Goal: Transaction & Acquisition: Purchase product/service

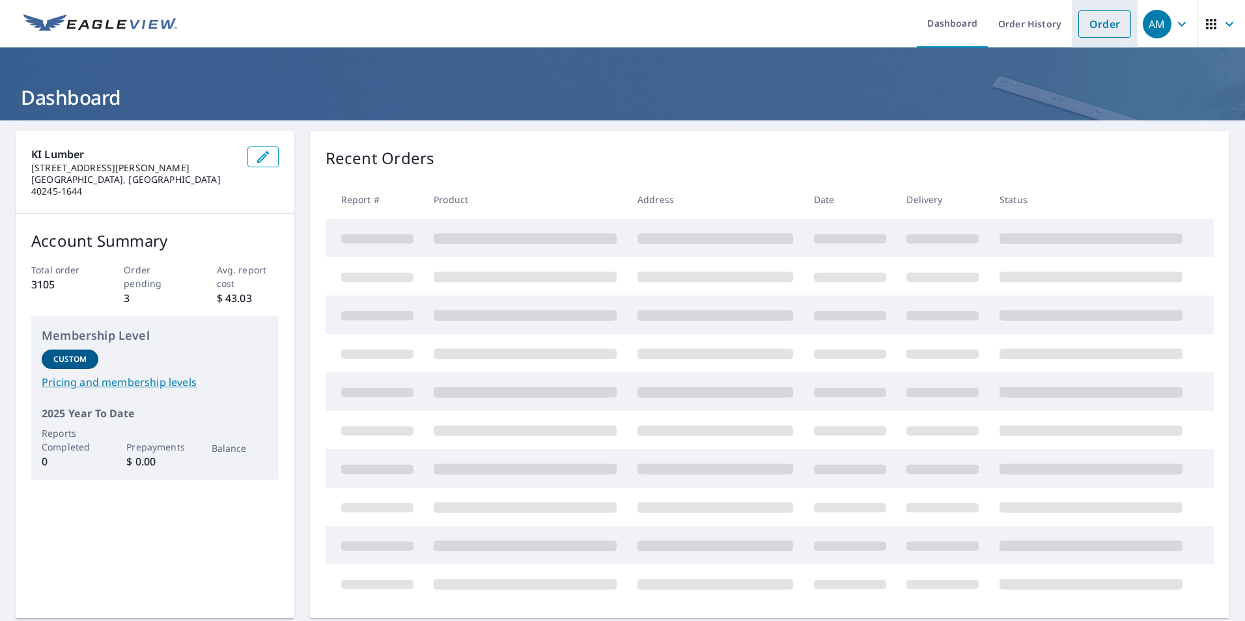
click at [1088, 23] on link "Order" at bounding box center [1104, 23] width 53 height 27
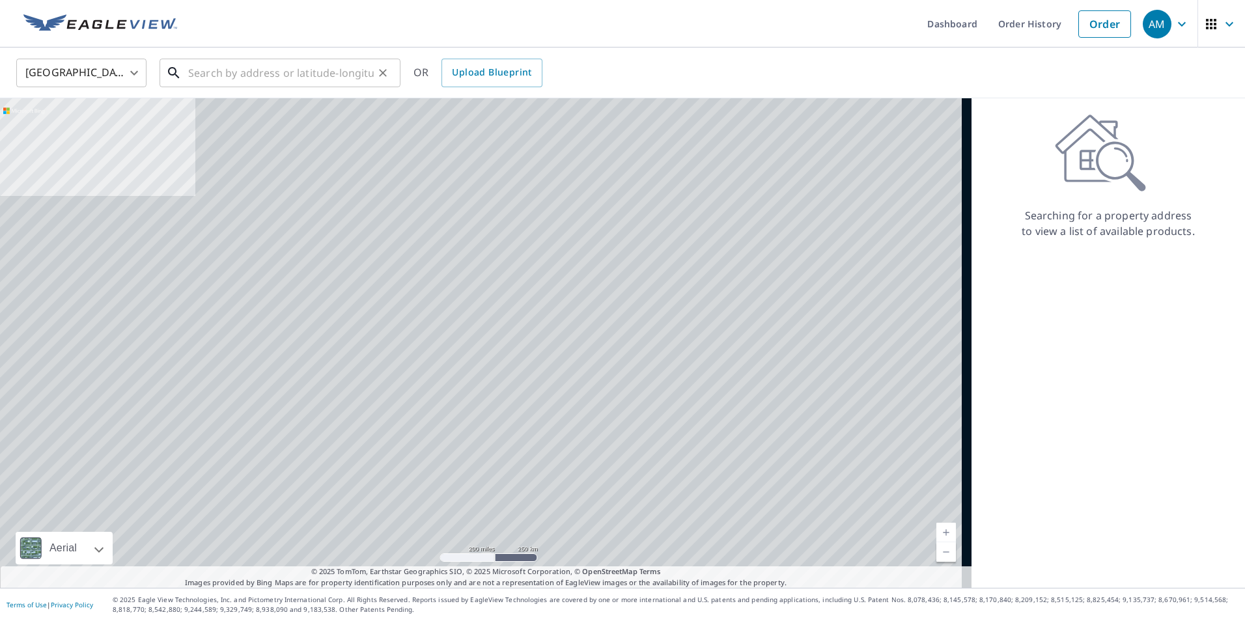
click at [188, 76] on input "text" at bounding box center [281, 73] width 186 height 36
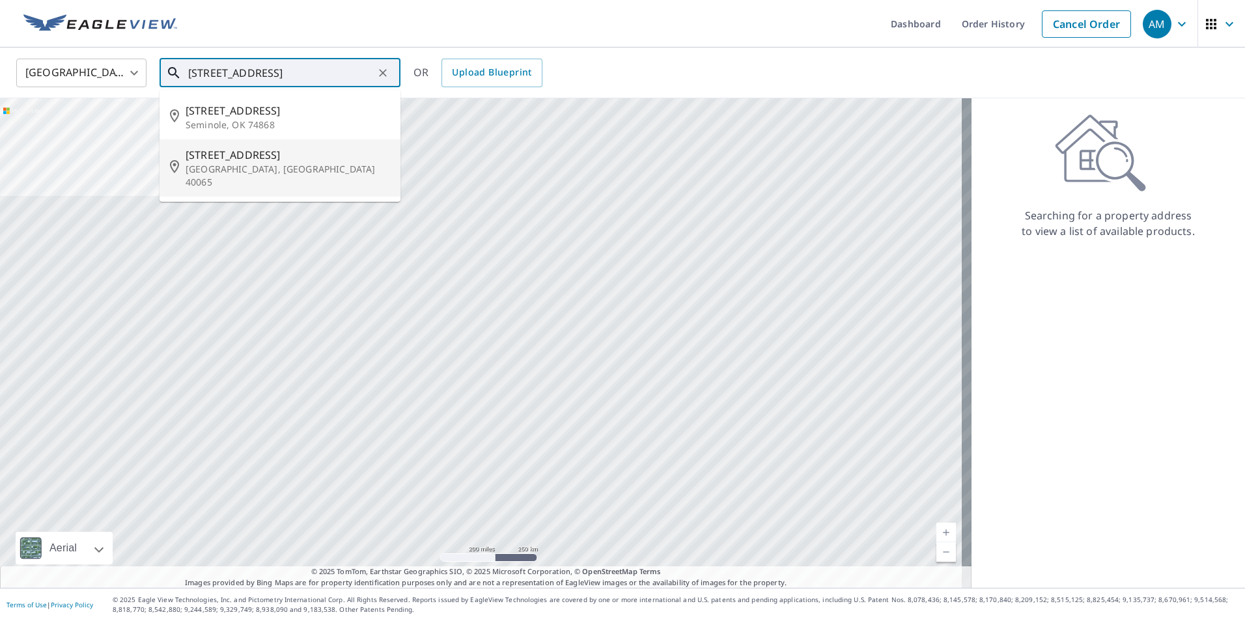
click at [259, 166] on p "[GEOGRAPHIC_DATA], [GEOGRAPHIC_DATA] 40065" at bounding box center [288, 176] width 204 height 26
type input "[STREET_ADDRESS]"
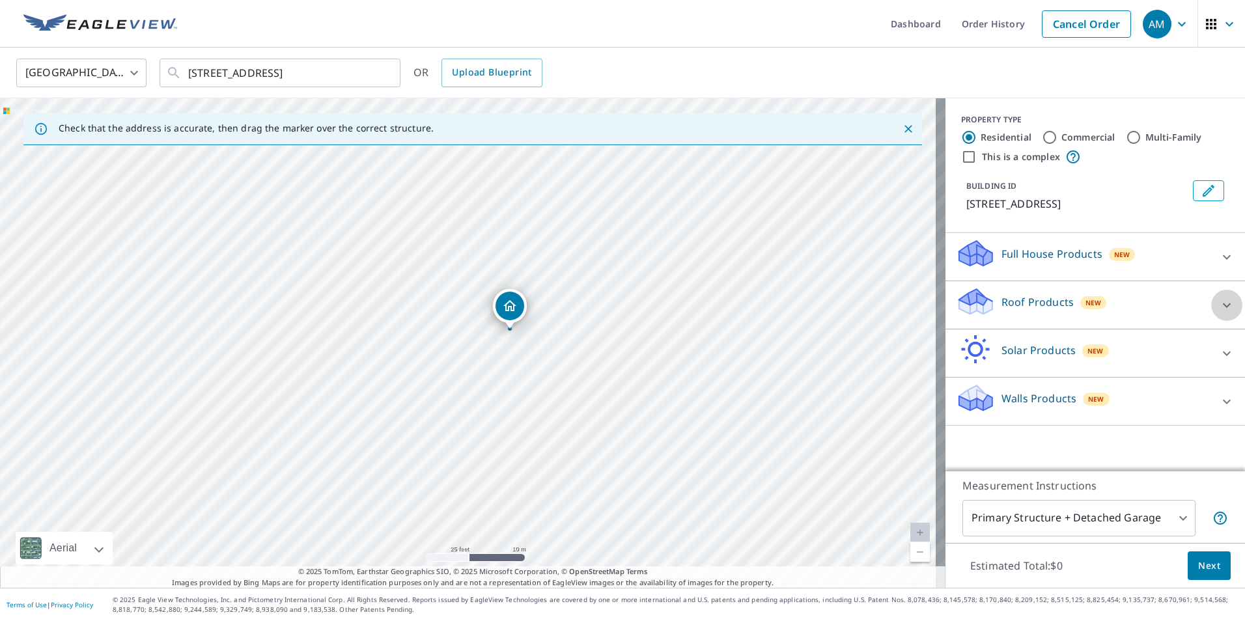
click at [1223, 307] on icon at bounding box center [1227, 305] width 8 height 5
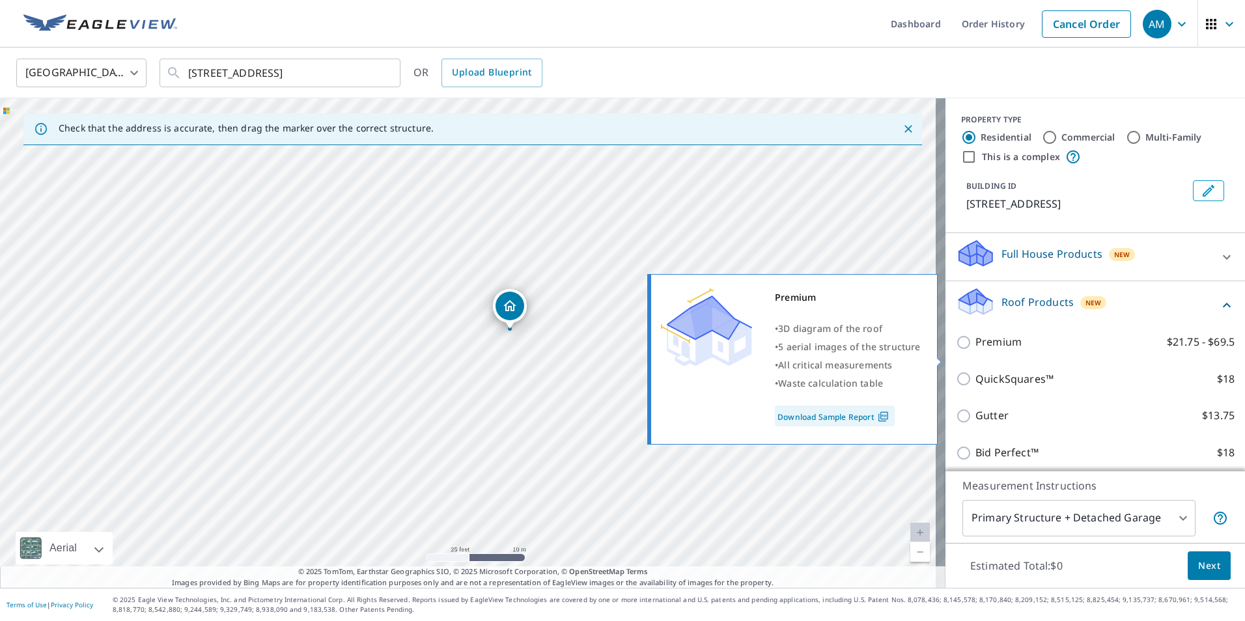
click at [957, 350] on input "Premium $21.75 - $69.5" at bounding box center [966, 343] width 20 height 16
checkbox input "true"
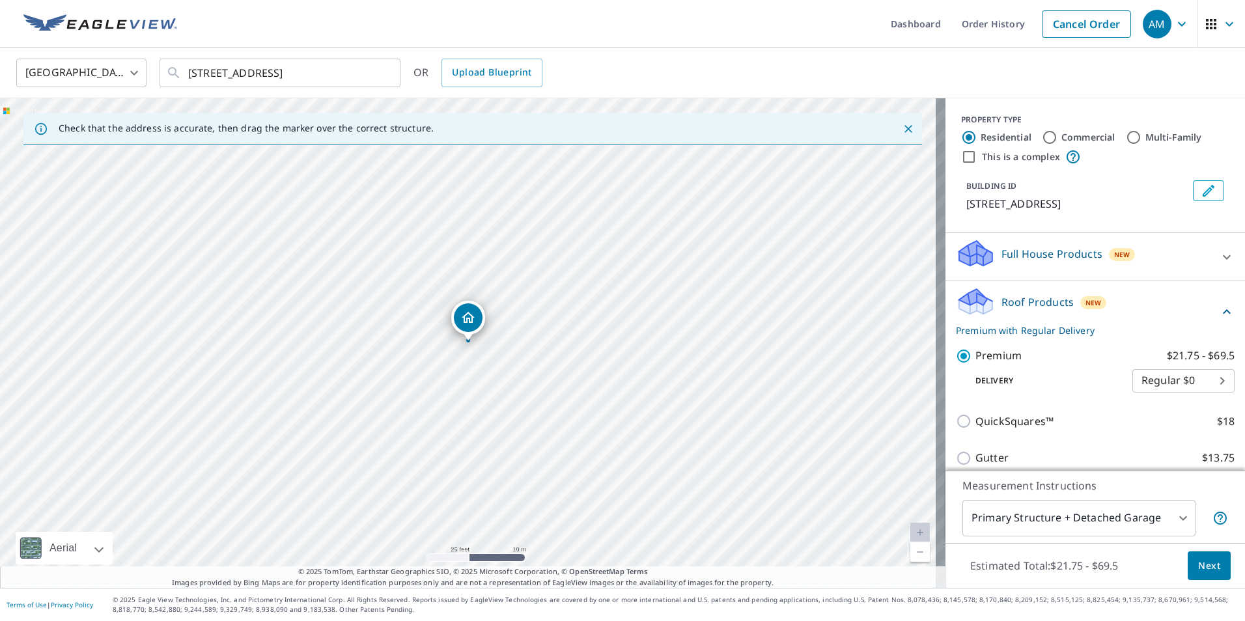
click at [1198, 572] on span "Next" at bounding box center [1209, 566] width 22 height 16
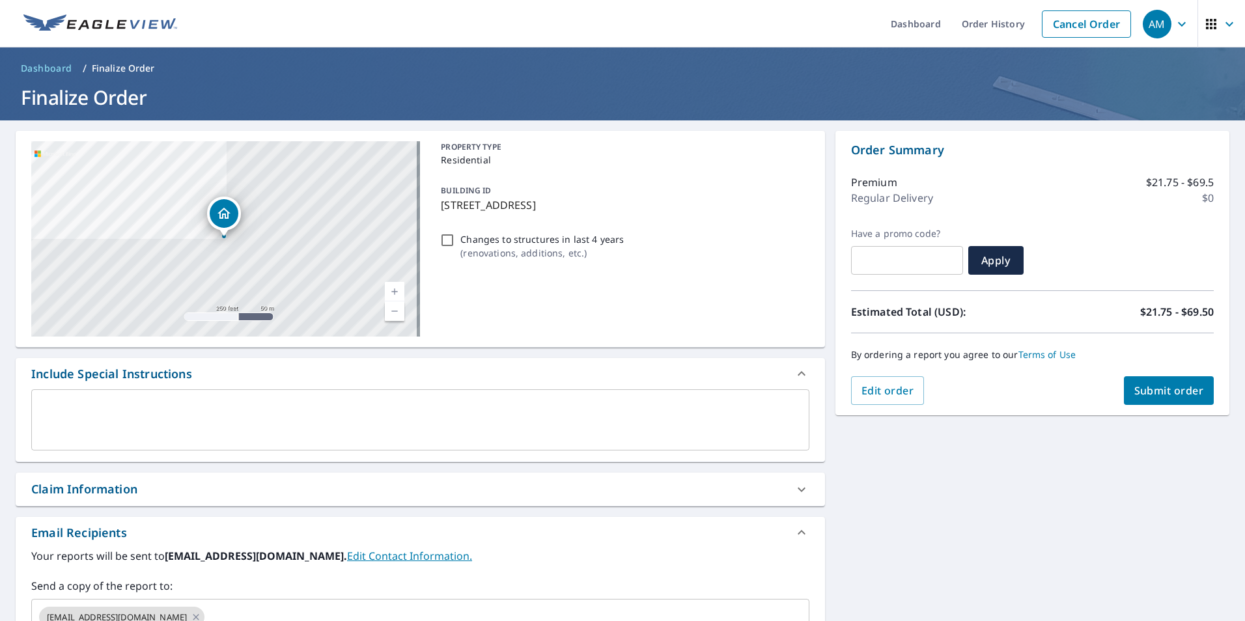
scroll to position [193, 0]
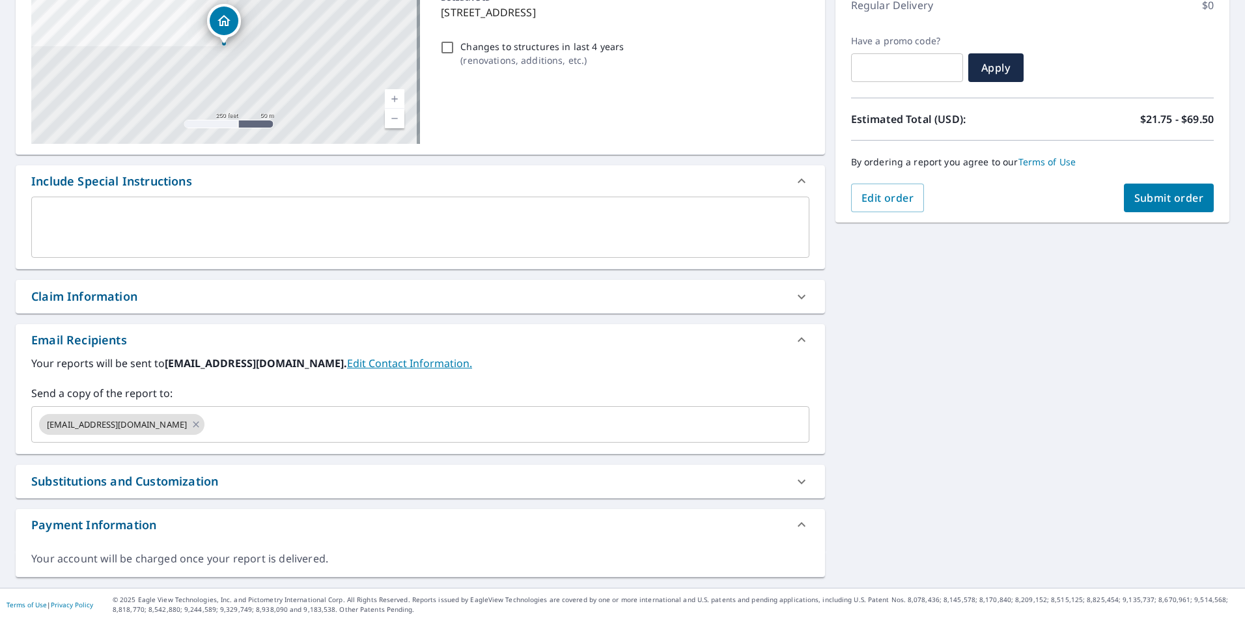
click at [126, 298] on div "Claim Information" at bounding box center [84, 297] width 106 height 18
checkbox input "true"
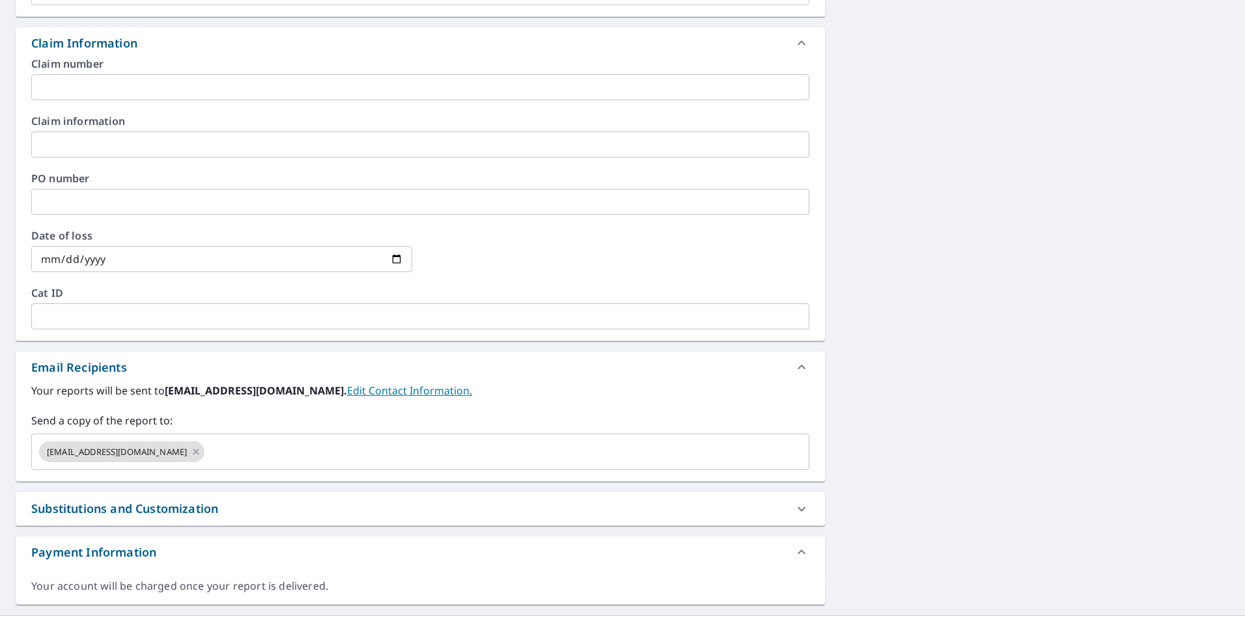
scroll to position [473, 0]
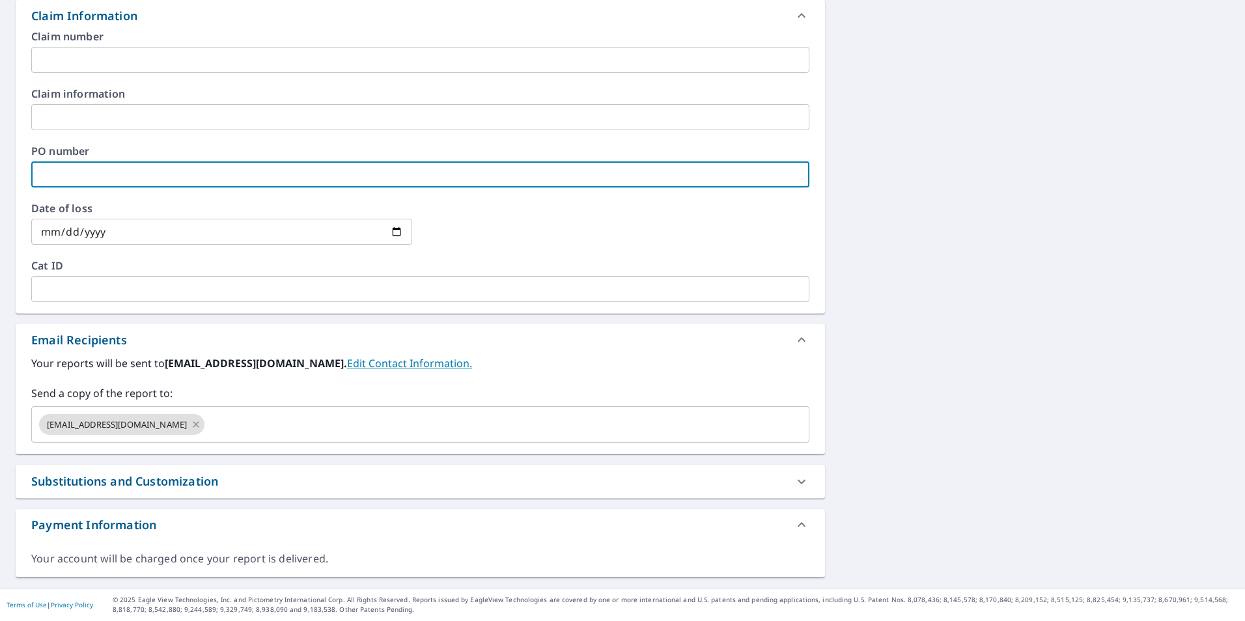
click at [40, 169] on input "text" at bounding box center [420, 174] width 778 height 26
type input "K & P"
click at [191, 428] on icon at bounding box center [196, 424] width 10 height 14
checkbox input "true"
click at [94, 429] on input "text" at bounding box center [410, 424] width 747 height 25
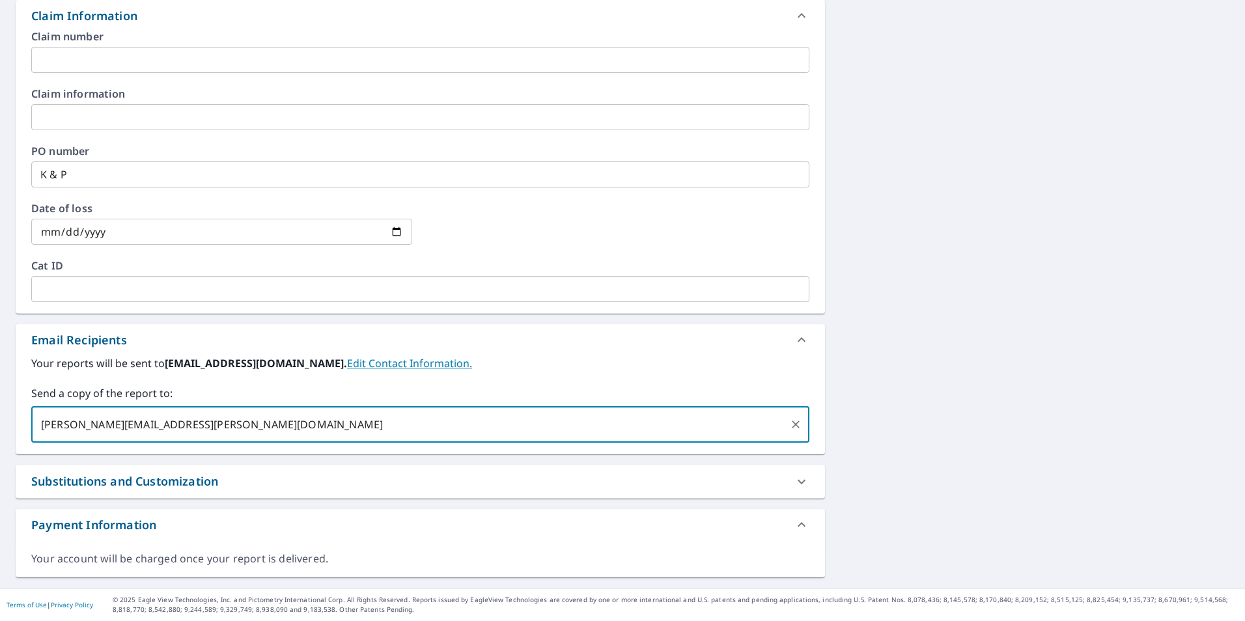
scroll to position [17, 0]
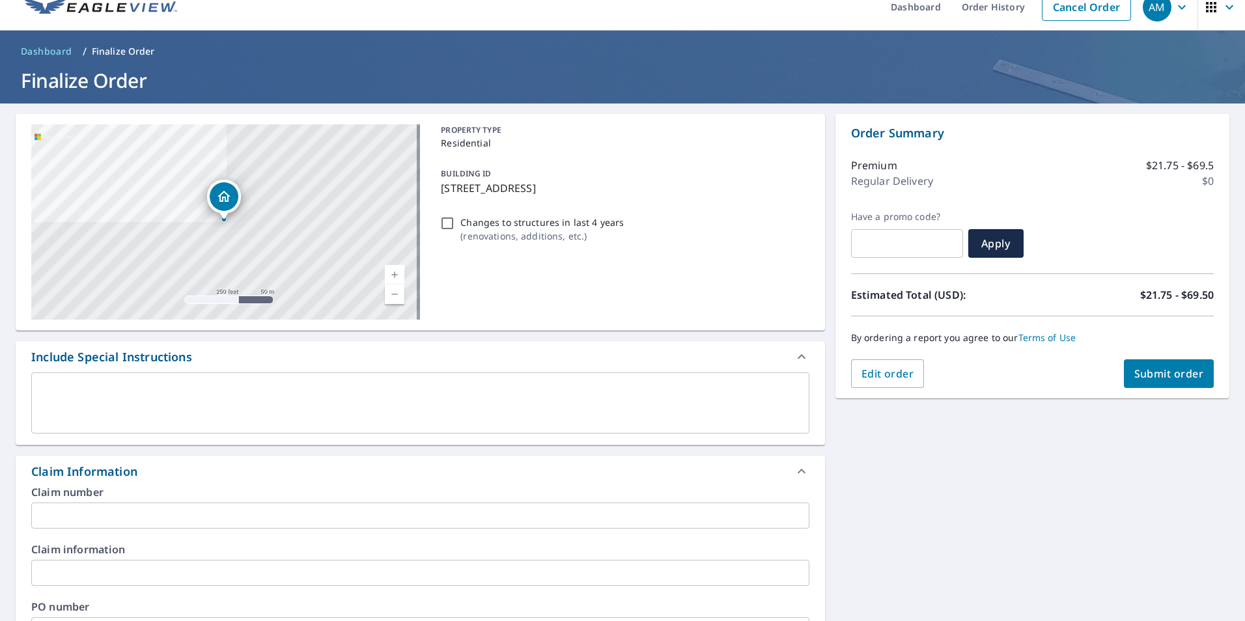
type input "[PERSON_NAME][EMAIL_ADDRESS][PERSON_NAME][DOMAIN_NAME]"
click at [1156, 372] on span "Submit order" at bounding box center [1169, 374] width 70 height 14
checkbox input "true"
